Goal: Find specific page/section: Find specific page/section

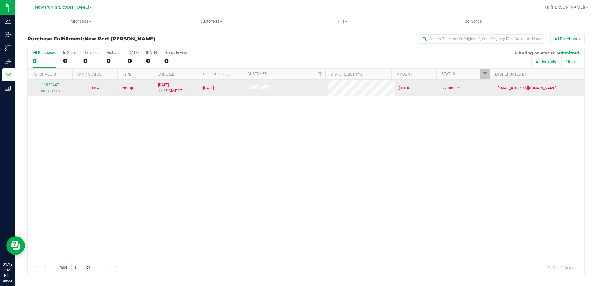
click at [51, 85] on link "11833447" at bounding box center [50, 85] width 17 height 4
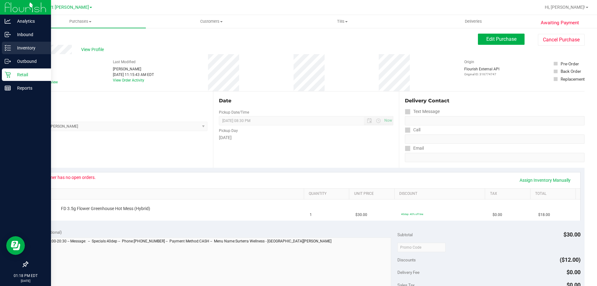
click at [27, 47] on p "Inventory" at bounding box center [29, 47] width 37 height 7
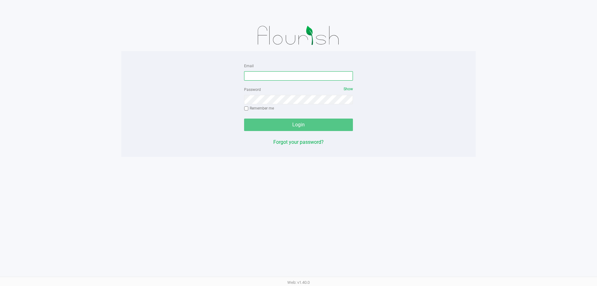
click at [271, 77] on input "Email" at bounding box center [298, 75] width 109 height 9
